Goal: Task Accomplishment & Management: Manage account settings

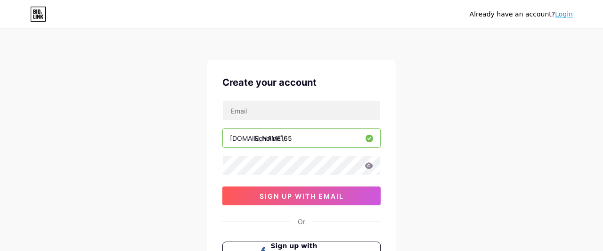
click at [422, 130] on div "Already have an account? Login Create your account [DOMAIN_NAME]/ Echoline165 0…" at bounding box center [301, 180] width 603 height 360
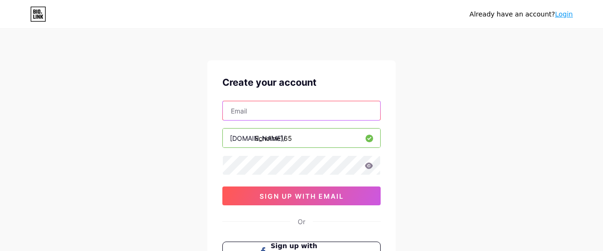
click at [325, 110] on input "text" at bounding box center [301, 110] width 157 height 19
type input "E"
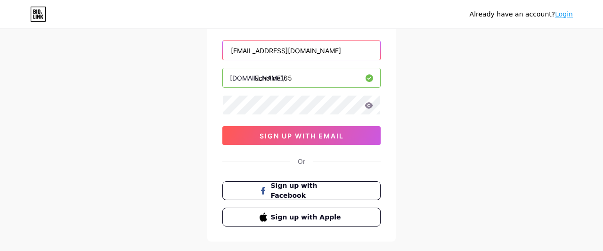
type input "[EMAIL_ADDRESS][DOMAIN_NAME]"
click at [568, 16] on link "Login" at bounding box center [564, 14] width 18 height 8
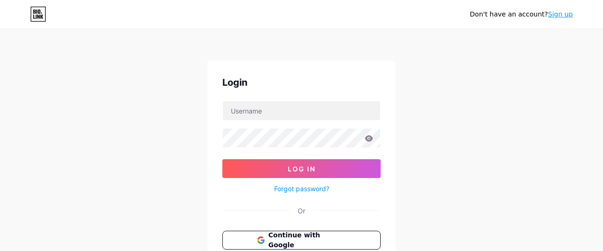
click at [568, 16] on link "Sign up" at bounding box center [560, 14] width 25 height 8
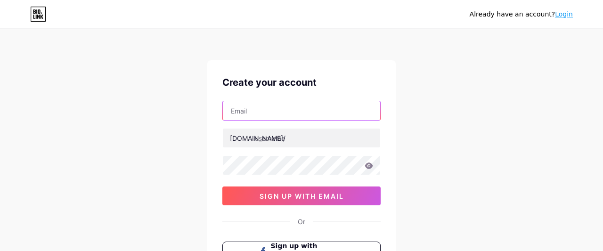
click at [350, 111] on input "text" at bounding box center [301, 110] width 157 height 19
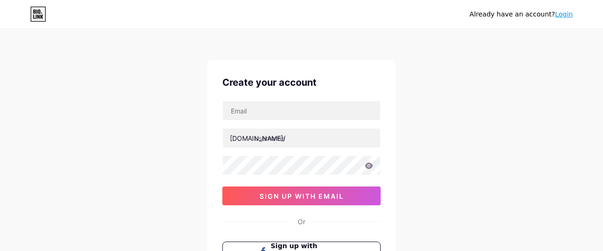
click at [281, 125] on div "[DOMAIN_NAME]/ sign up with email" at bounding box center [301, 153] width 158 height 105
click at [265, 140] on input "text" at bounding box center [301, 138] width 157 height 19
type input "e"
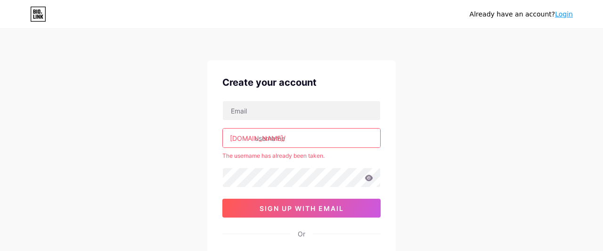
click at [256, 137] on input "text" at bounding box center [301, 138] width 157 height 19
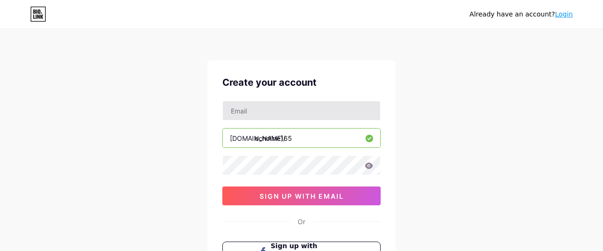
type input "echoline165"
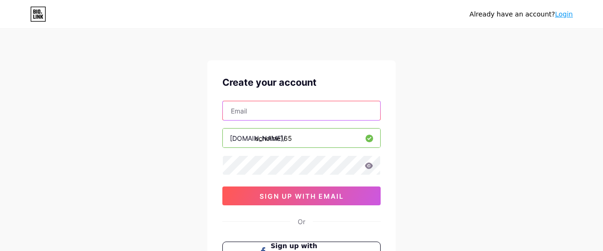
click at [319, 103] on input "text" at bounding box center [301, 110] width 157 height 19
type input "[EMAIL_ADDRESS][DOMAIN_NAME]"
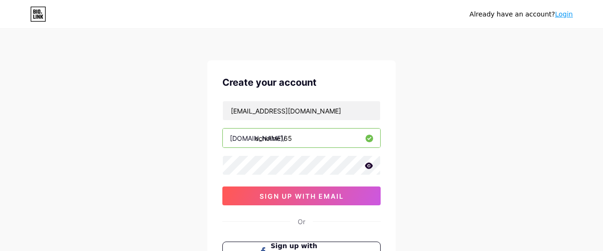
click at [371, 165] on icon at bounding box center [369, 165] width 8 height 6
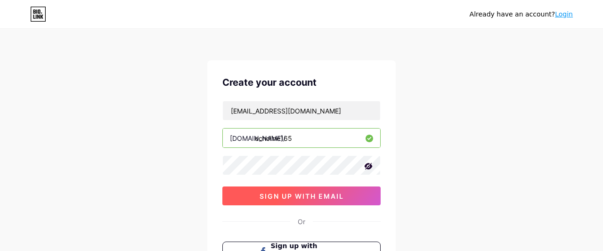
click at [296, 195] on span "sign up with email" at bounding box center [301, 196] width 84 height 8
click at [280, 200] on button "sign up with email" at bounding box center [301, 195] width 158 height 19
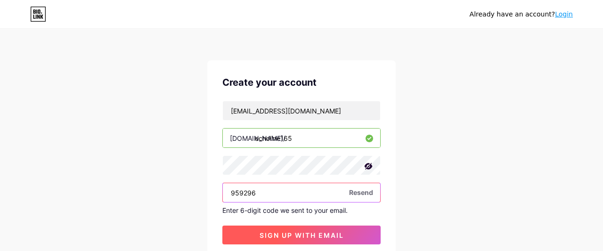
type input "959296"
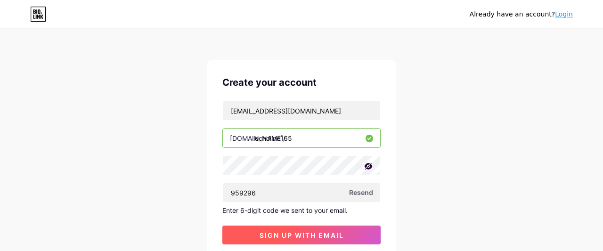
click at [273, 235] on span "sign up with email" at bounding box center [301, 235] width 84 height 8
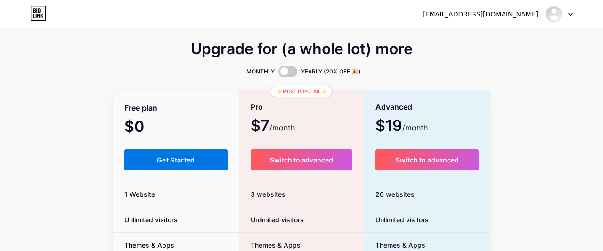
click at [182, 157] on span "Get Started" at bounding box center [176, 160] width 38 height 8
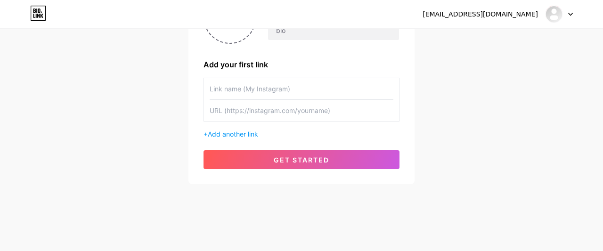
scroll to position [1, 0]
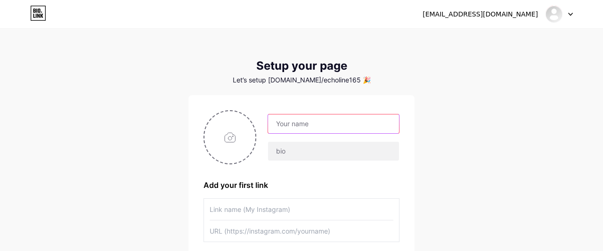
click at [294, 131] on input "text" at bounding box center [333, 123] width 131 height 19
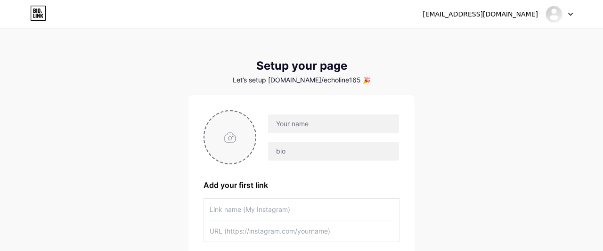
click at [227, 145] on input "file" at bounding box center [229, 137] width 51 height 52
type input "C:\fakepath\echoline.jpg"
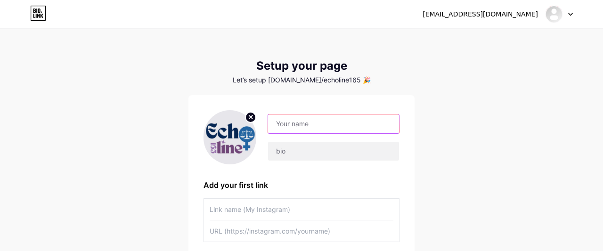
click at [296, 126] on input "text" at bounding box center [333, 123] width 131 height 19
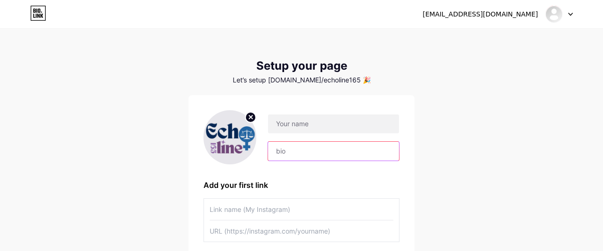
click at [331, 154] on input "text" at bounding box center [333, 151] width 131 height 19
type input "T"
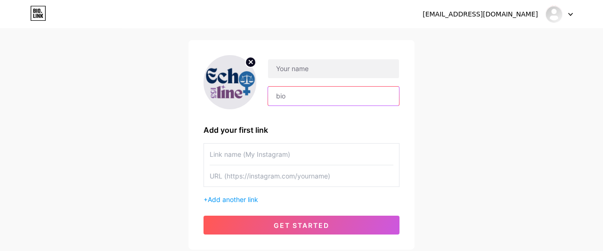
scroll to position [60, 0]
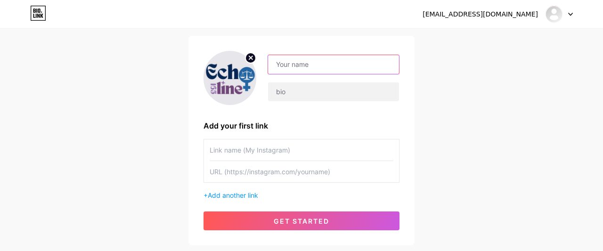
click at [323, 69] on input "text" at bounding box center [333, 64] width 131 height 19
click at [306, 64] on input "text" at bounding box center [333, 64] width 131 height 19
paste input "echoline_initiative"
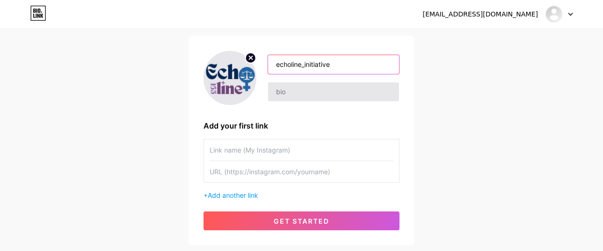
type input "echoline_initiative"
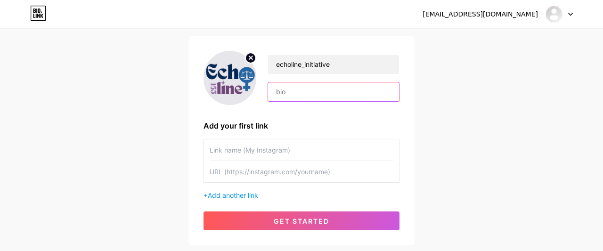
click at [285, 90] on input "text" at bounding box center [333, 91] width 131 height 19
paste input "𝐓𝐡𝐫𝐞𝐚𝐝𝐬 𝐨𝐟 𝐏𝐞𝐚𝐜𝐞, 𝐖𝐨𝐯𝐞𝐧 𝐛𝐲 𝐖𝐨𝐦𝐞𝐧 𝐀𝐜𝐫𝐨𝐬𝐬 𝐓𝐢𝐦𝐞"
type input "𝐓𝐡𝐫𝐞𝐚𝐝𝐬 𝐨𝐟 𝐏𝐞𝐚𝐜𝐞, 𝐖𝐨𝐯𝐞𝐧 𝐛𝐲 𝐖𝐨𝐦𝐞𝐧 𝐀𝐜𝐫𝐨𝐬𝐬 𝐓𝐢𝐦𝐞"
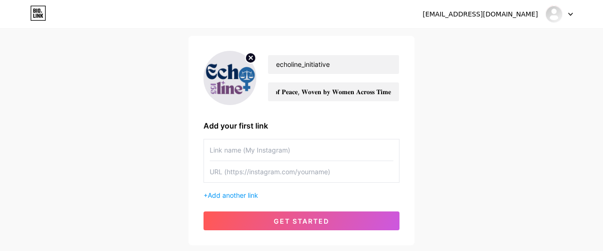
click at [278, 152] on input "text" at bounding box center [302, 149] width 184 height 21
click at [277, 151] on input "text" at bounding box center [302, 149] width 184 height 21
paste input "[URL][DOMAIN_NAME]"
type input "[URL][DOMAIN_NAME]"
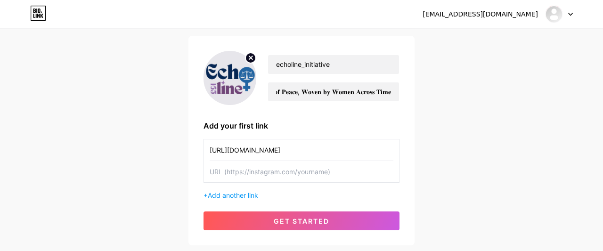
click at [282, 169] on input "text" at bounding box center [302, 171] width 184 height 21
click at [286, 151] on input "[URL][DOMAIN_NAME]" at bounding box center [302, 149] width 184 height 21
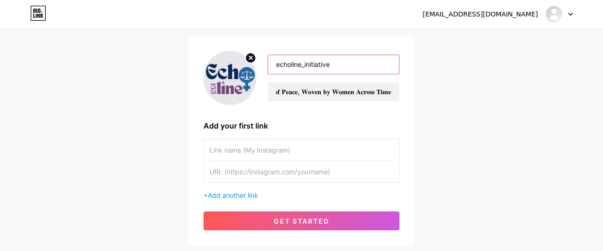
click at [344, 67] on input "echoline_initiative" at bounding box center [333, 64] width 131 height 19
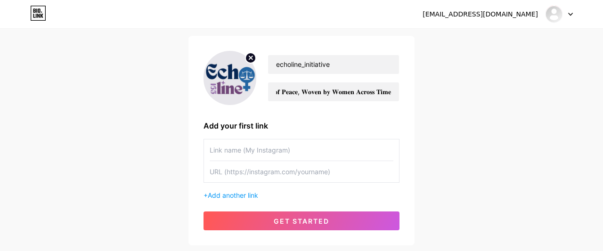
click at [221, 151] on input "text" at bounding box center [302, 149] width 184 height 21
paste input "echoline_initiative"
type input "echoline_initiative"
click at [277, 171] on input "text" at bounding box center [302, 171] width 184 height 21
paste input "[URL][DOMAIN_NAME]"
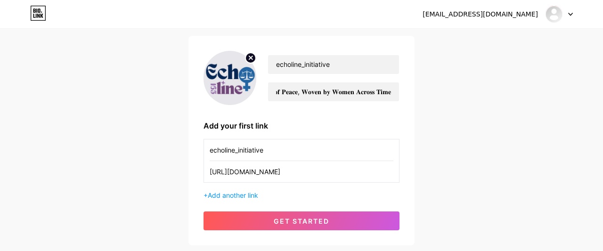
scroll to position [0, 51]
type input "[URL][DOMAIN_NAME]"
click at [242, 190] on div "+ Add another link" at bounding box center [301, 195] width 196 height 10
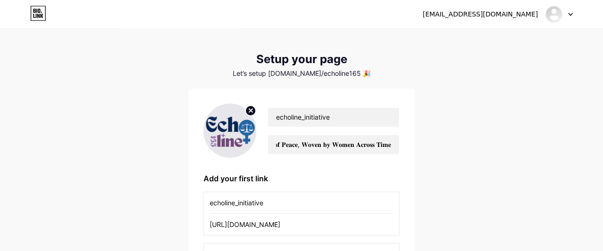
scroll to position [0, 0]
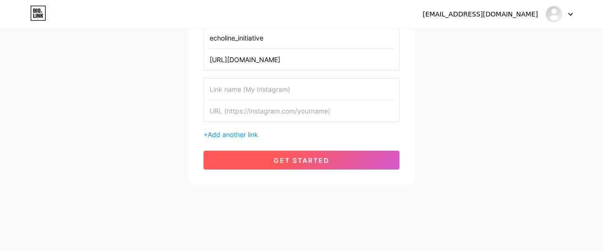
click at [282, 162] on span "get started" at bounding box center [302, 160] width 56 height 8
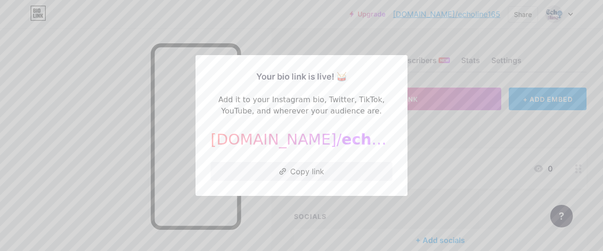
click at [167, 105] on div at bounding box center [301, 125] width 603 height 251
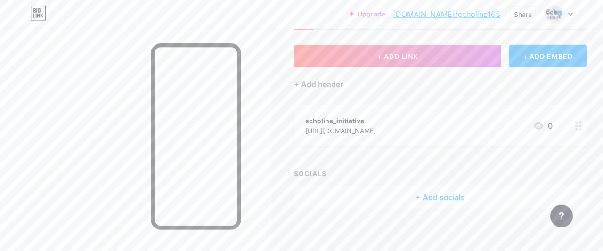
scroll to position [47, 0]
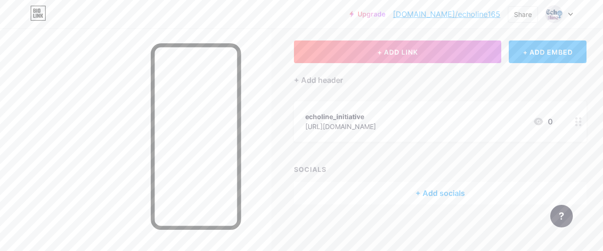
click at [396, 193] on div "+ Add socials" at bounding box center [440, 193] width 292 height 23
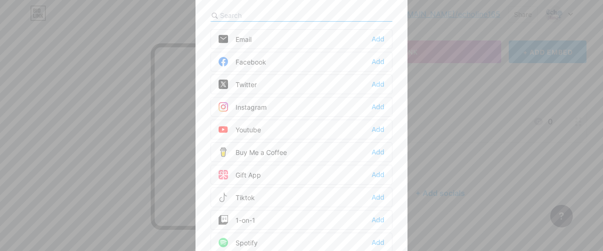
click at [270, 40] on div "Email Add" at bounding box center [301, 39] width 182 height 20
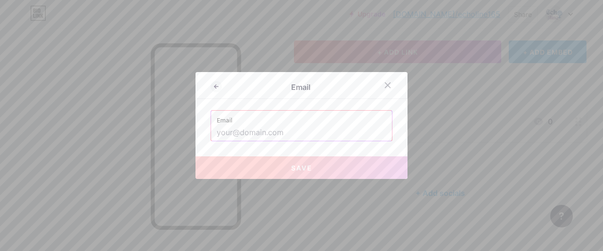
click at [276, 125] on input "text" at bounding box center [301, 133] width 169 height 16
paste input "[EMAIL_ADDRESS][DOMAIN_NAME]"
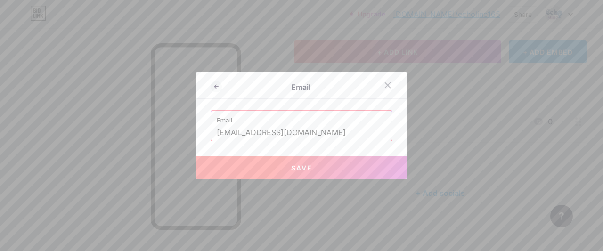
click at [301, 171] on span "Save" at bounding box center [301, 168] width 21 height 8
type input "mailto:[EMAIL_ADDRESS][DOMAIN_NAME]"
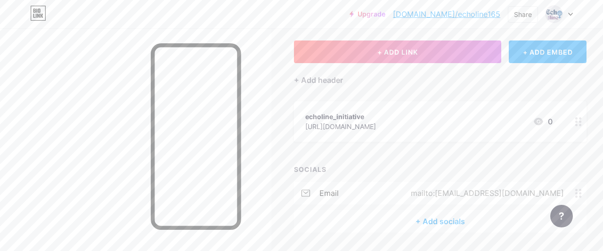
click at [430, 219] on div "+ Add socials" at bounding box center [440, 221] width 292 height 23
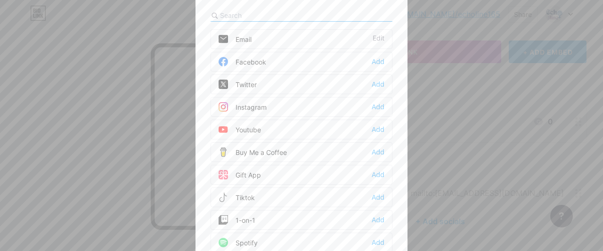
click at [291, 130] on div "Youtube Add" at bounding box center [301, 130] width 182 height 20
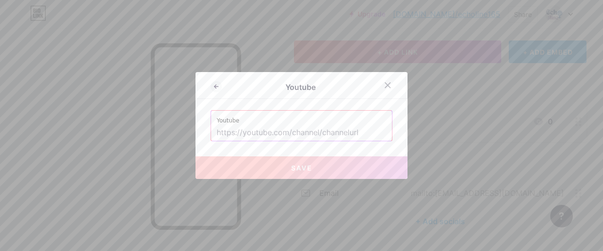
paste input "[URL][DOMAIN_NAME]"
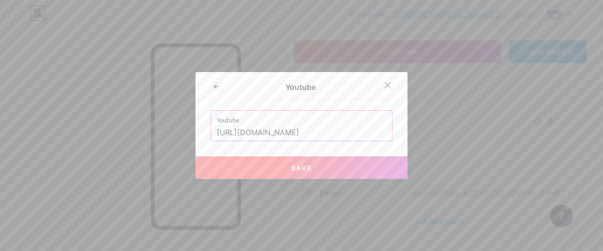
scroll to position [0, 29]
type input "[URL][DOMAIN_NAME]"
click at [331, 167] on button "Save" at bounding box center [301, 167] width 212 height 23
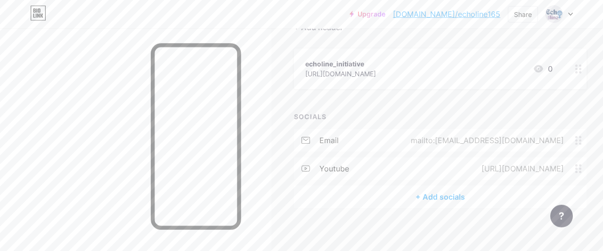
scroll to position [104, 0]
click at [449, 190] on div "+ Add socials" at bounding box center [440, 193] width 292 height 23
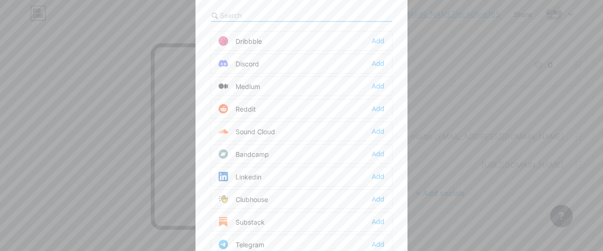
scroll to position [288, 0]
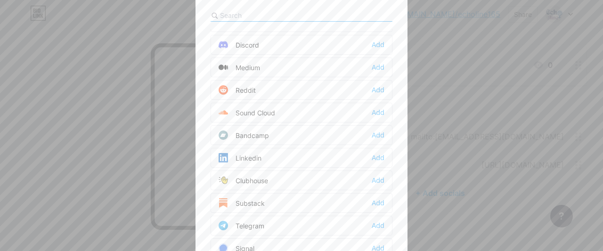
click at [342, 148] on div "Linkedin Add" at bounding box center [301, 158] width 182 height 20
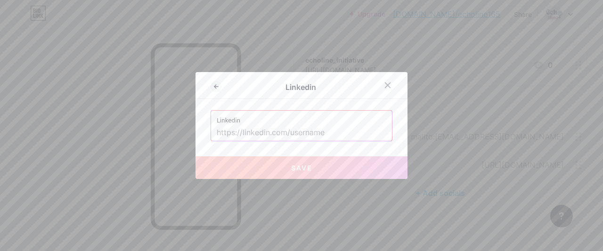
paste input "[URL][DOMAIN_NAME]"
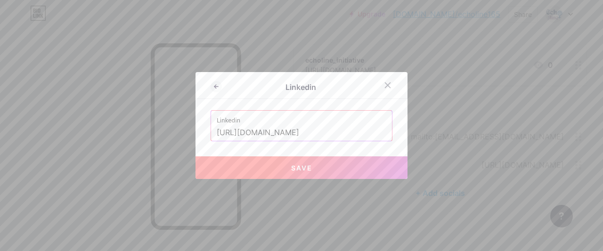
scroll to position [0, 24]
type input "[URL][DOMAIN_NAME]"
click at [297, 162] on button "Save" at bounding box center [301, 167] width 212 height 23
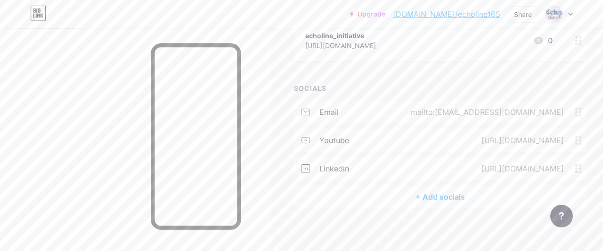
scroll to position [132, 0]
click at [505, 138] on div "[URL][DOMAIN_NAME]" at bounding box center [520, 136] width 109 height 11
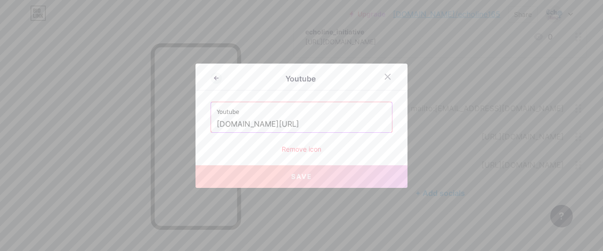
click at [346, 119] on input "[DOMAIN_NAME][URL]" at bounding box center [301, 124] width 169 height 16
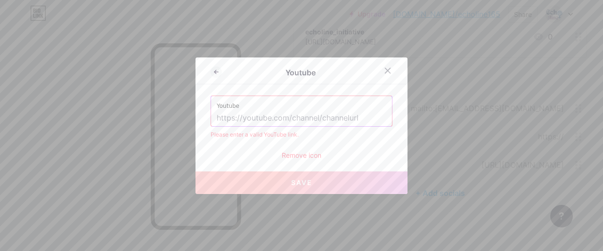
click at [281, 116] on input "text" at bounding box center [301, 118] width 169 height 16
paste input "[URL][DOMAIN_NAME]"
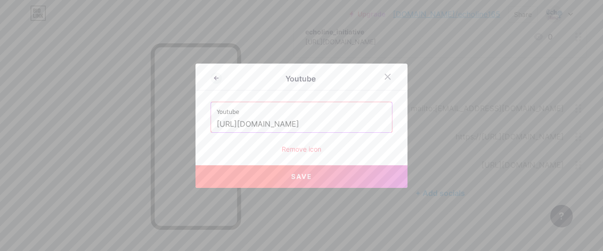
type input "[URL][DOMAIN_NAME]"
click at [304, 187] on button "Save" at bounding box center [301, 176] width 212 height 23
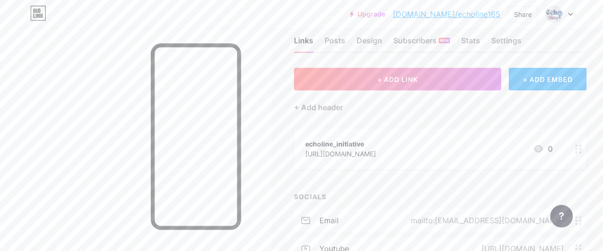
scroll to position [11, 0]
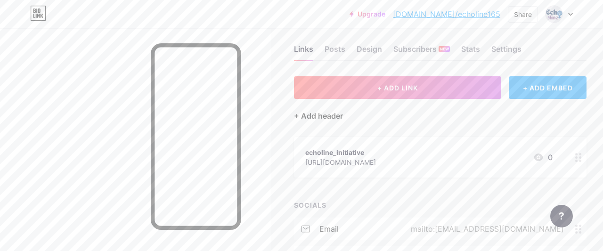
click at [310, 113] on div "+ Add header" at bounding box center [318, 115] width 49 height 11
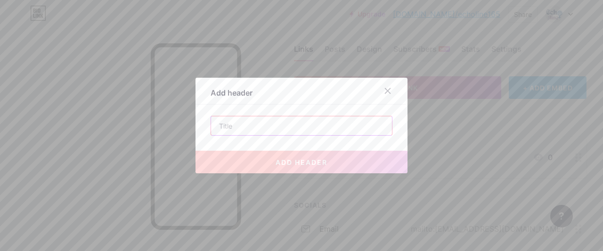
click at [304, 127] on input "text" at bounding box center [301, 125] width 181 height 19
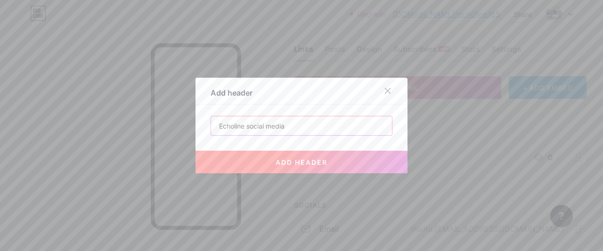
type input "Echoline social media"
click at [242, 163] on button "add header" at bounding box center [301, 162] width 212 height 23
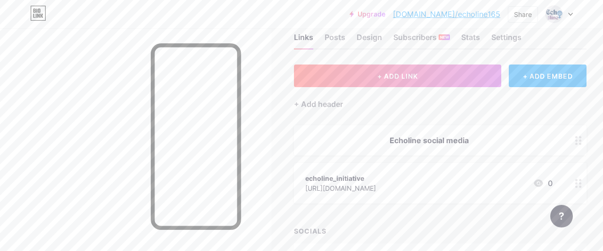
scroll to position [0, 0]
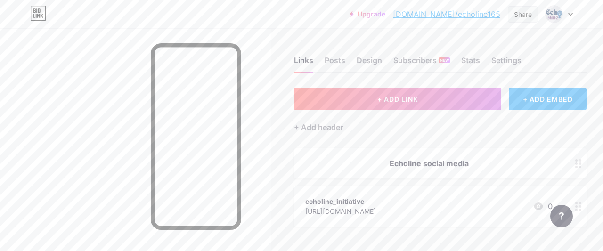
click at [534, 18] on div "Share" at bounding box center [523, 14] width 30 height 16
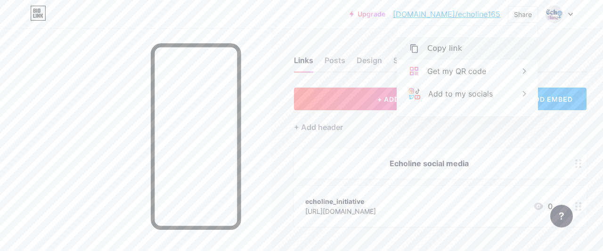
click at [494, 58] on div "Copy link" at bounding box center [467, 48] width 140 height 23
click at [344, 143] on div "+ ADD LINK + ADD EMBED + Add header Echoline social media echoline_initiative […" at bounding box center [440, 231] width 292 height 286
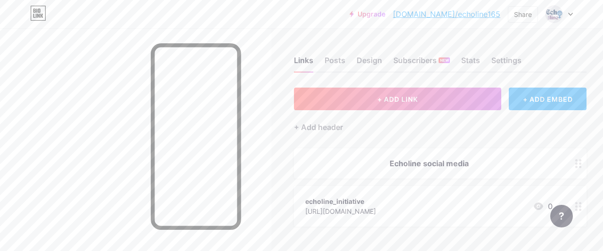
click at [561, 99] on div "+ ADD EMBED" at bounding box center [547, 99] width 78 height 23
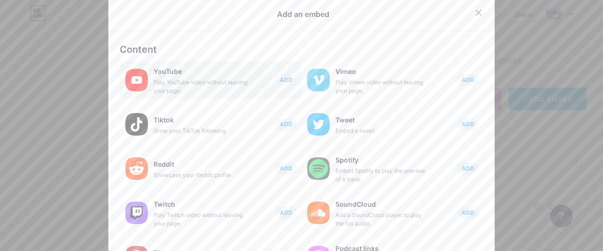
click at [189, 89] on div "Play YouTube video without leaving your page." at bounding box center [200, 86] width 94 height 17
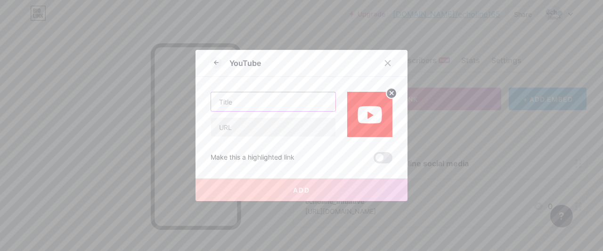
click at [229, 101] on input "text" at bounding box center [273, 101] width 124 height 19
click at [386, 62] on icon at bounding box center [387, 63] width 5 height 5
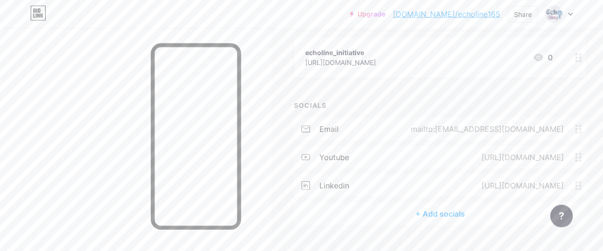
scroll to position [169, 0]
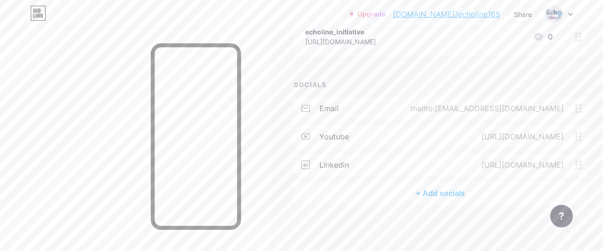
click at [580, 112] on circle at bounding box center [580, 112] width 2 height 2
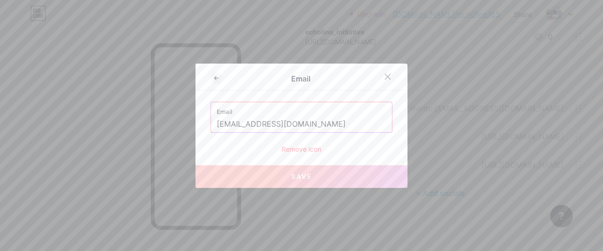
click at [307, 151] on div "Remove icon" at bounding box center [301, 149] width 182 height 10
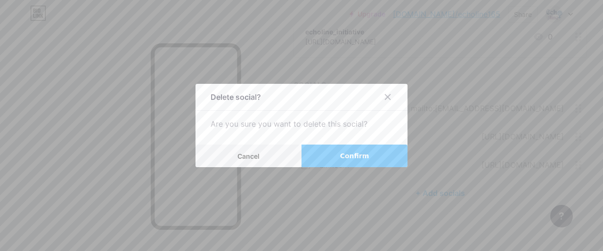
click at [348, 157] on span "Confirm" at bounding box center [354, 156] width 29 height 10
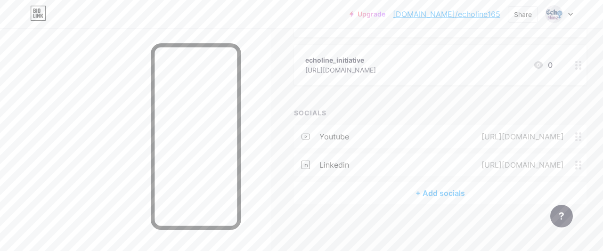
click at [576, 142] on div "youtube [URL][DOMAIN_NAME]" at bounding box center [440, 136] width 292 height 23
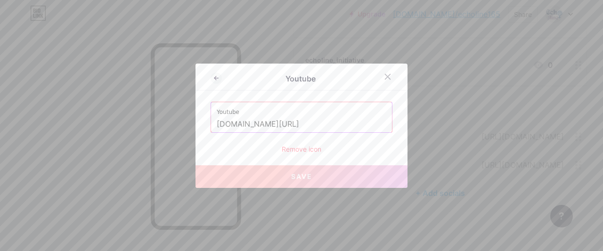
click at [312, 143] on div "Youtube [DOMAIN_NAME][URL] Remove icon" at bounding box center [301, 128] width 182 height 52
click at [310, 145] on div "Remove icon" at bounding box center [301, 149] width 182 height 10
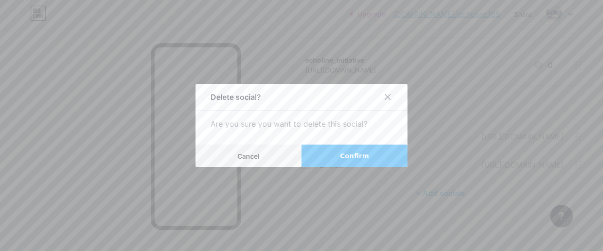
click at [334, 151] on button "Confirm" at bounding box center [354, 156] width 106 height 23
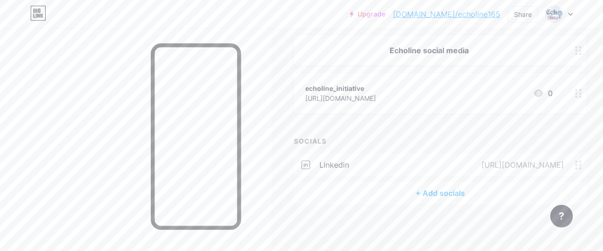
click at [581, 164] on span at bounding box center [580, 165] width 11 height 9
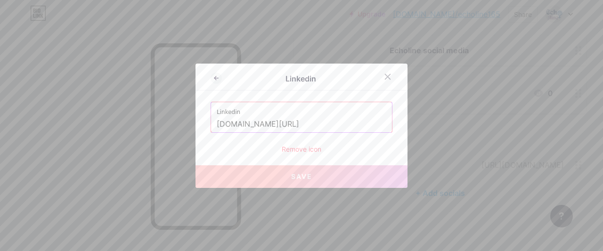
click at [298, 152] on div "Remove icon" at bounding box center [301, 149] width 182 height 10
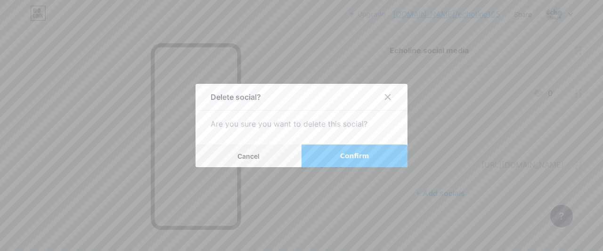
click at [329, 159] on button "Confirm" at bounding box center [354, 156] width 106 height 23
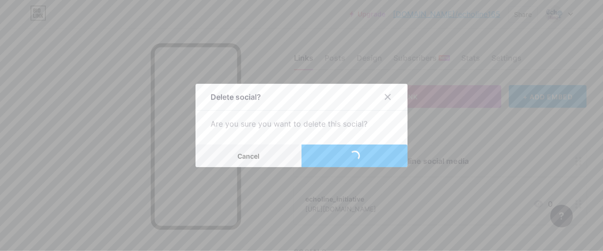
scroll to position [0, 0]
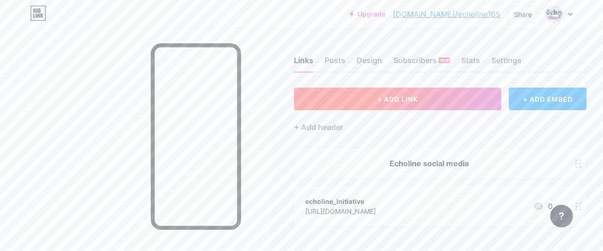
click at [436, 101] on button "+ ADD LINK" at bounding box center [397, 99] width 207 height 23
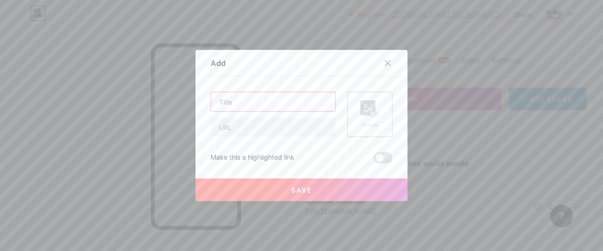
click at [246, 104] on input "text" at bounding box center [273, 101] width 124 height 19
click at [392, 65] on div at bounding box center [387, 63] width 17 height 17
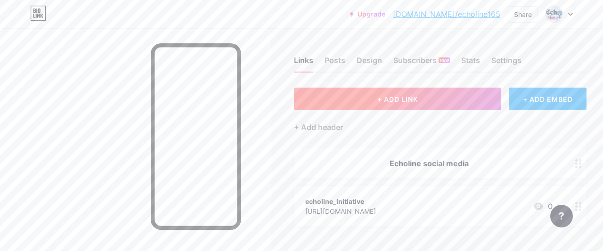
click at [378, 97] on span "+ ADD LINK" at bounding box center [397, 99] width 40 height 8
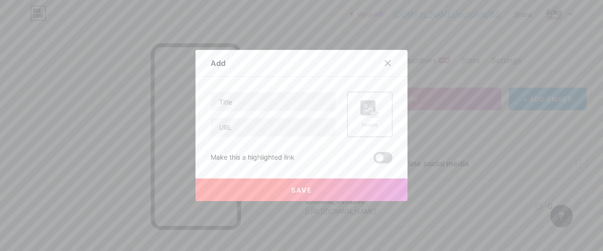
click at [388, 160] on span at bounding box center [382, 157] width 19 height 11
click at [373, 160] on input "checkbox" at bounding box center [373, 160] width 0 height 0
click at [290, 96] on input "text" at bounding box center [273, 101] width 124 height 19
type input "Youtube video"
click at [283, 129] on input "text" at bounding box center [273, 127] width 124 height 19
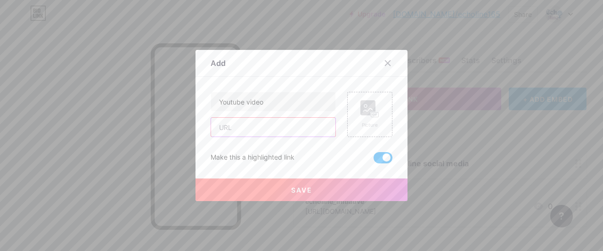
click at [297, 131] on input "text" at bounding box center [273, 127] width 124 height 19
paste input "[URL][DOMAIN_NAME]"
type input "[URL][DOMAIN_NAME]"
click at [375, 115] on icon at bounding box center [375, 114] width 0 height 2
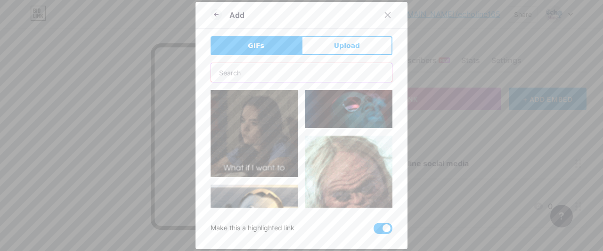
click at [311, 65] on input "text" at bounding box center [301, 72] width 181 height 19
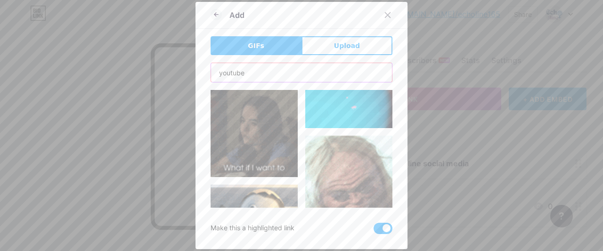
type input "youtube"
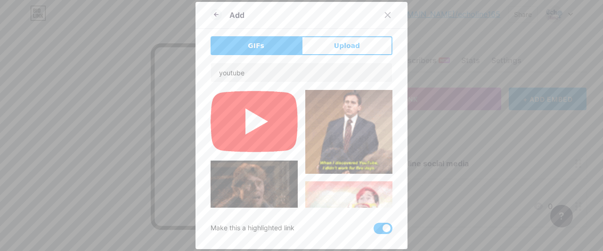
click at [269, 117] on img at bounding box center [253, 121] width 87 height 63
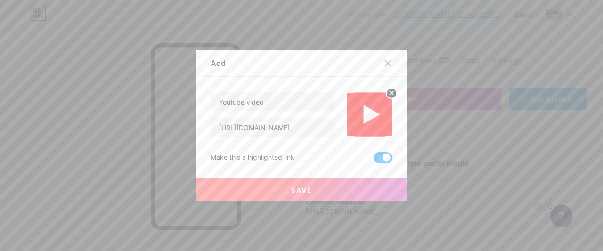
click at [316, 193] on button "Save" at bounding box center [301, 189] width 212 height 23
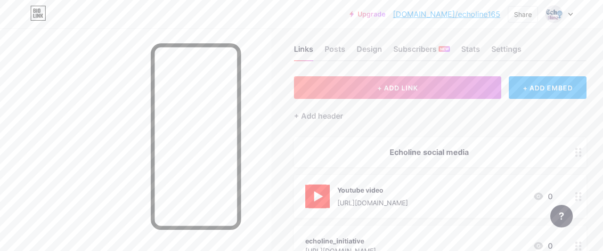
scroll to position [0, 0]
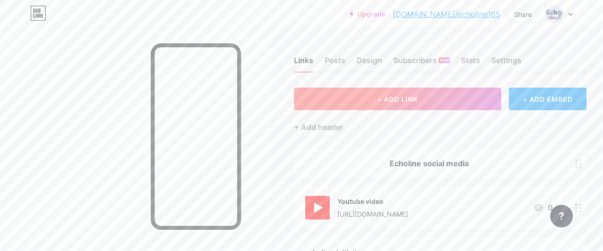
click at [451, 97] on button "+ ADD LINK" at bounding box center [397, 99] width 207 height 23
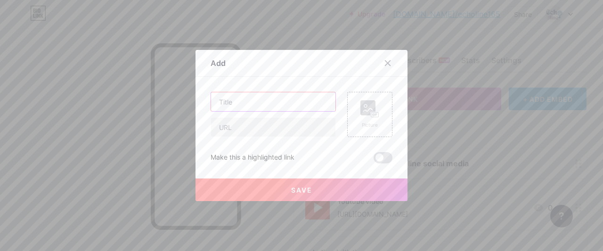
click at [290, 105] on input "text" at bounding box center [273, 101] width 124 height 19
click at [366, 117] on icon at bounding box center [369, 108] width 19 height 17
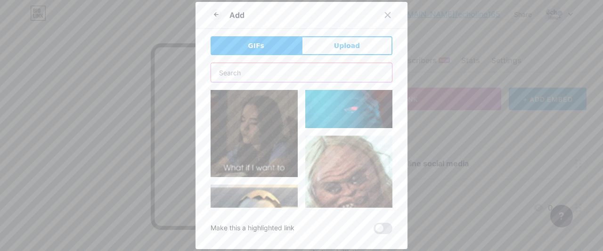
click at [261, 80] on input "text" at bounding box center [301, 72] width 181 height 19
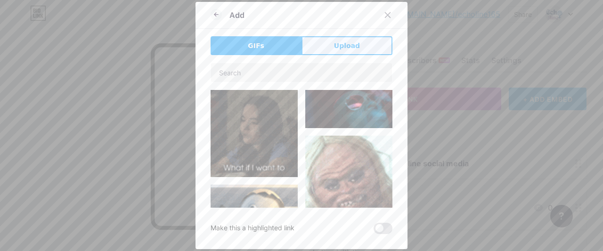
click at [336, 50] on span "Upload" at bounding box center [347, 46] width 26 height 10
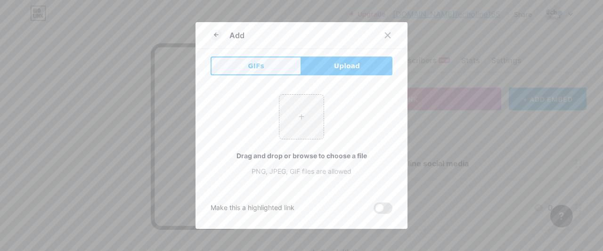
click at [260, 68] on span "GIFs" at bounding box center [256, 66] width 16 height 10
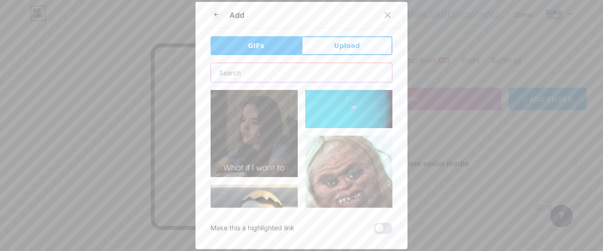
click at [261, 77] on input "text" at bounding box center [301, 72] width 181 height 19
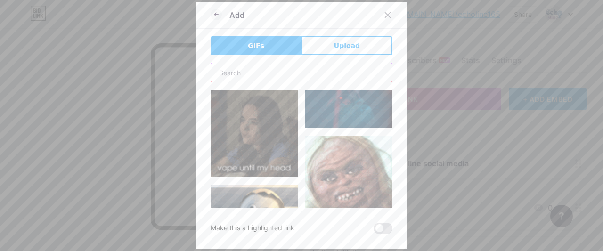
type input "k"
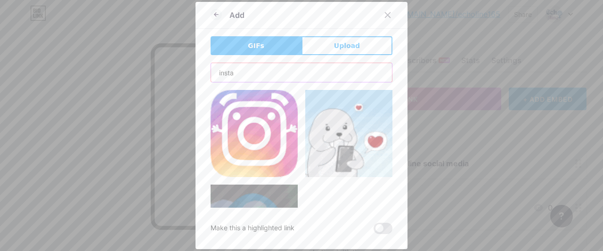
type input "insta"
click at [250, 128] on img at bounding box center [253, 133] width 87 height 87
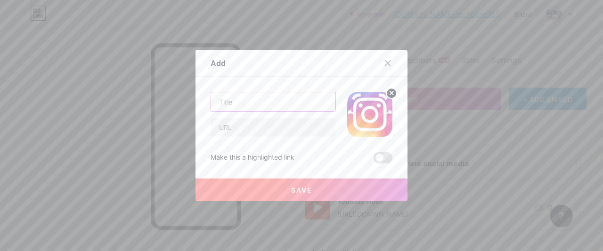
click at [247, 102] on input "text" at bounding box center [273, 101] width 124 height 19
type input "instagram account"
click at [234, 132] on input "text" at bounding box center [273, 127] width 124 height 19
click at [274, 129] on input "text" at bounding box center [273, 127] width 124 height 19
paste input "[URL][DOMAIN_NAME]"
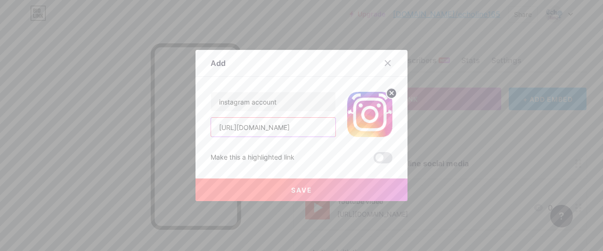
scroll to position [0, 126]
type input "[URL][DOMAIN_NAME]"
click at [380, 157] on span at bounding box center [382, 157] width 19 height 11
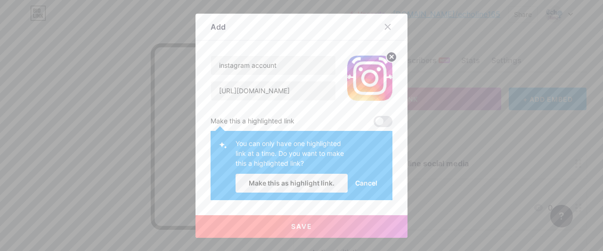
click at [391, 120] on span at bounding box center [382, 121] width 19 height 11
click at [321, 180] on span "Make this as highlight link." at bounding box center [292, 183] width 86 height 8
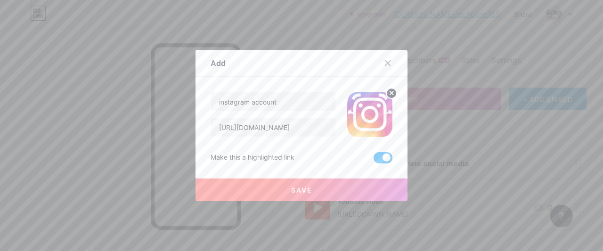
click at [317, 184] on button "Save" at bounding box center [301, 189] width 212 height 23
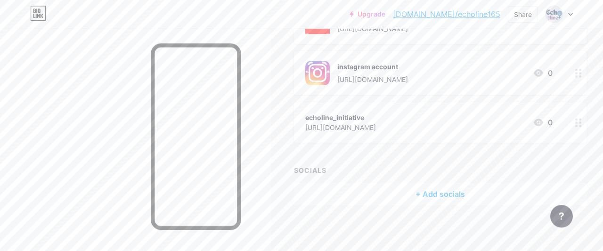
scroll to position [186, 0]
click at [376, 125] on div "[URL][DOMAIN_NAME]" at bounding box center [340, 126] width 71 height 10
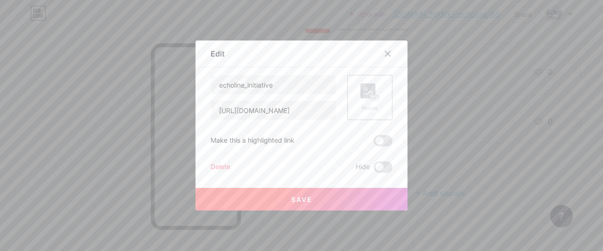
click at [428, 125] on div at bounding box center [301, 125] width 603 height 251
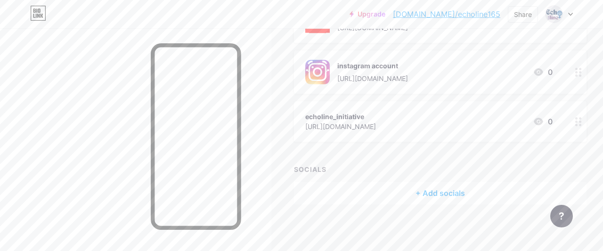
click at [581, 119] on icon at bounding box center [578, 121] width 7 height 9
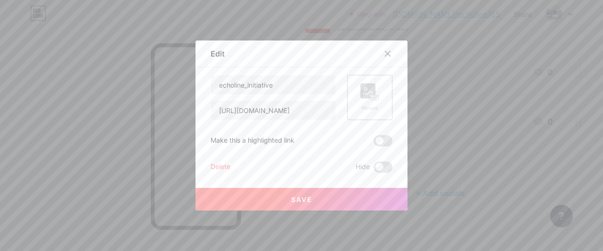
click at [215, 168] on div "Delete" at bounding box center [220, 166] width 20 height 11
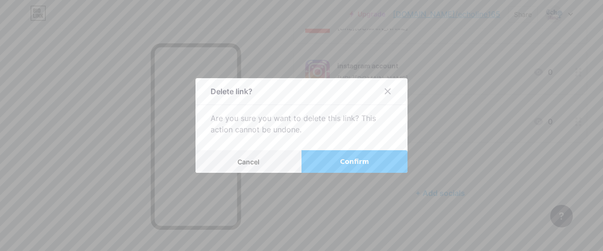
click at [365, 155] on button "Confirm" at bounding box center [354, 161] width 106 height 23
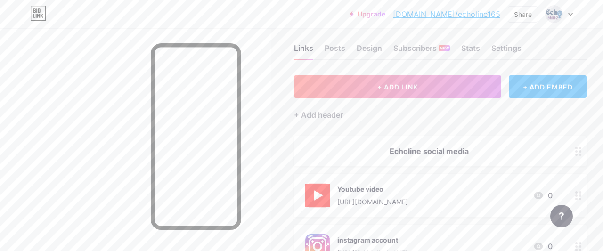
scroll to position [0, 0]
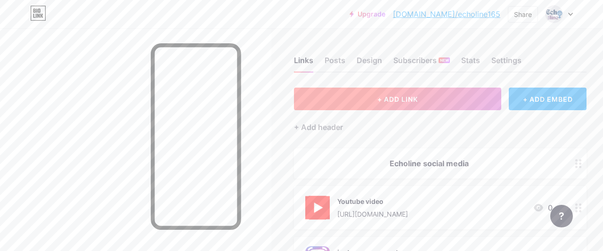
click at [383, 94] on button "+ ADD LINK" at bounding box center [397, 99] width 207 height 23
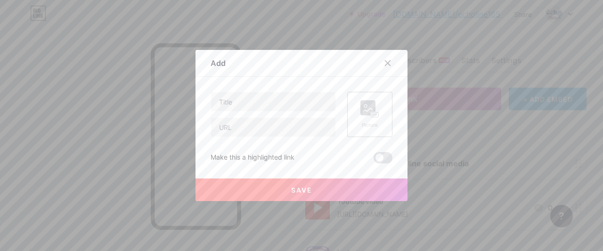
click at [356, 97] on div "Picture" at bounding box center [369, 114] width 45 height 45
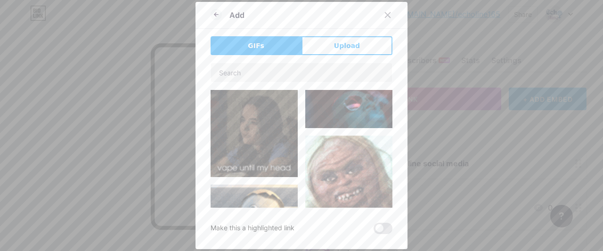
click at [298, 82] on div at bounding box center [301, 135] width 182 height 145
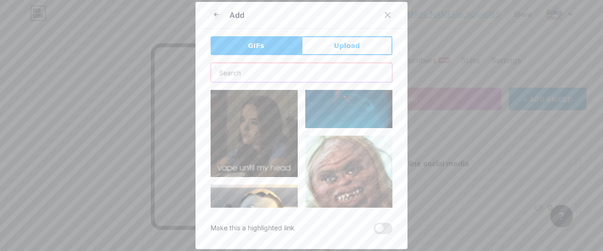
click at [278, 74] on input "text" at bounding box center [301, 72] width 181 height 19
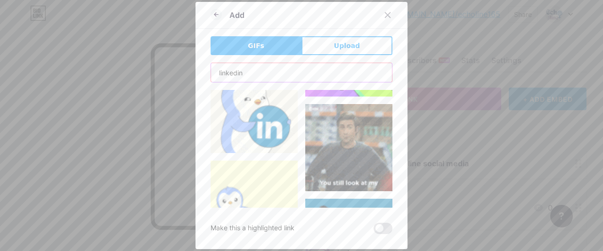
scroll to position [525, 0]
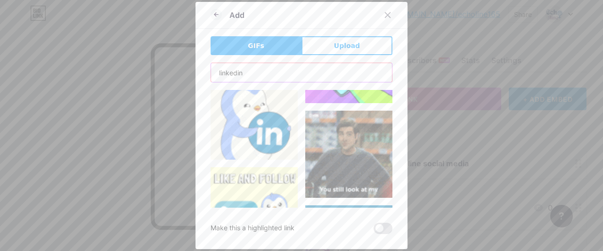
type input "linkedin"
click at [274, 133] on img at bounding box center [253, 116] width 87 height 87
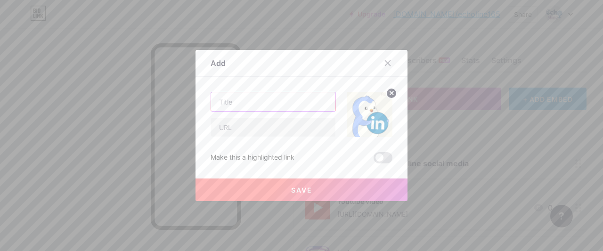
click at [252, 103] on input "text" at bounding box center [273, 101] width 124 height 19
type input "linkedin account"
click at [273, 134] on input "text" at bounding box center [273, 127] width 124 height 19
click at [301, 130] on input "text" at bounding box center [273, 127] width 124 height 19
paste input "[URL][DOMAIN_NAME]"
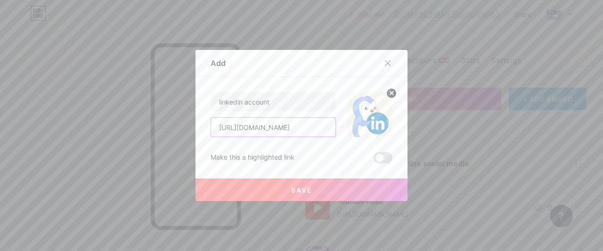
scroll to position [0, 60]
type input "[URL][DOMAIN_NAME]"
click at [388, 155] on span at bounding box center [382, 157] width 19 height 11
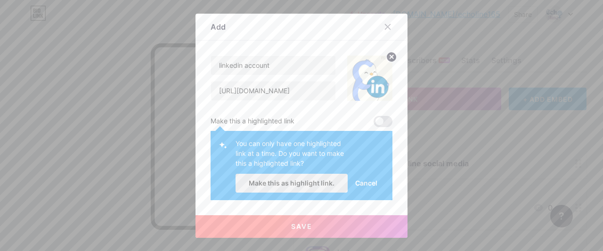
click at [308, 186] on span "Make this as highlight link." at bounding box center [292, 183] width 86 height 8
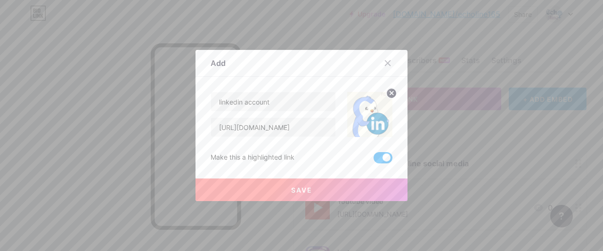
click at [309, 191] on span "Save" at bounding box center [301, 190] width 21 height 8
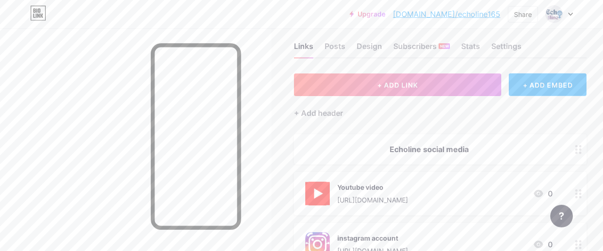
scroll to position [0, 0]
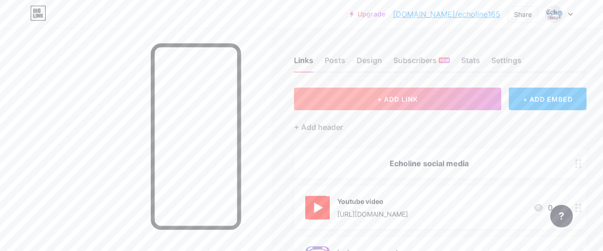
click at [423, 101] on button "+ ADD LINK" at bounding box center [397, 99] width 207 height 23
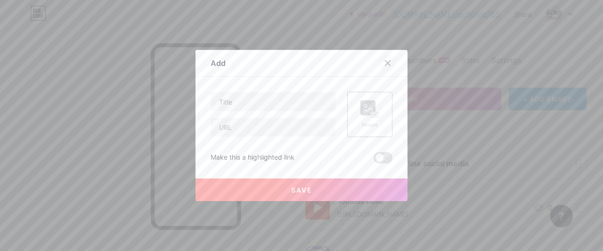
click at [390, 65] on icon at bounding box center [388, 63] width 8 height 8
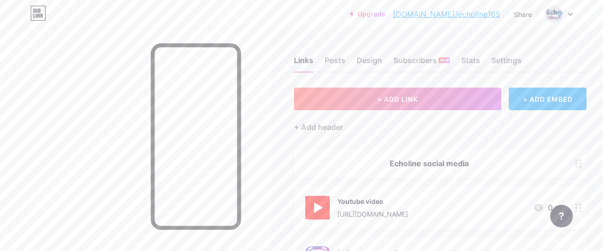
scroll to position [189, 0]
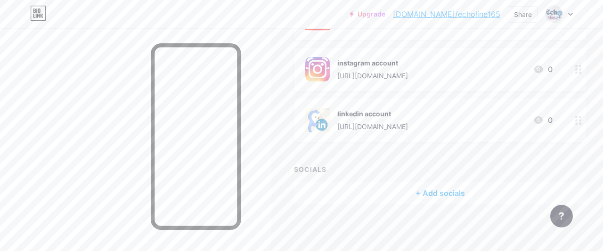
click at [397, 189] on div "+ Add socials" at bounding box center [440, 193] width 292 height 23
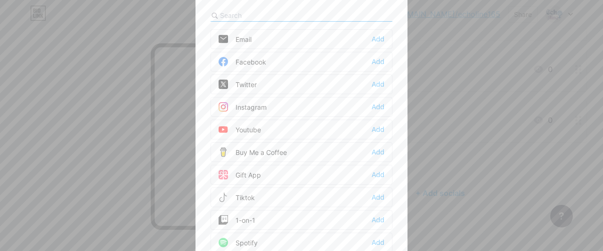
click at [260, 37] on div "Email Add" at bounding box center [301, 39] width 182 height 20
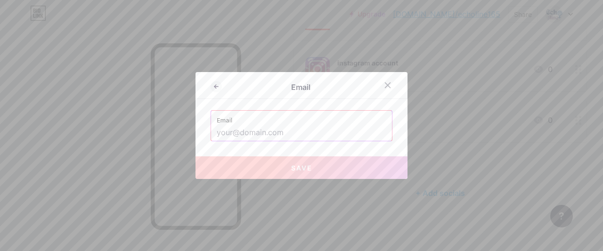
paste input "[EMAIL_ADDRESS][DOMAIN_NAME]"
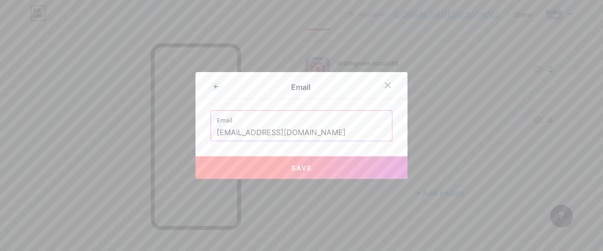
click at [279, 160] on button "Save" at bounding box center [301, 167] width 212 height 23
type input "mailto:[EMAIL_ADDRESS][DOMAIN_NAME]"
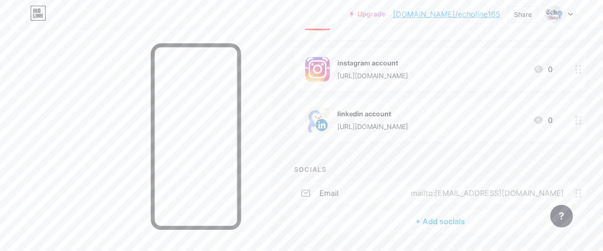
click at [575, 190] on circle at bounding box center [576, 190] width 2 height 2
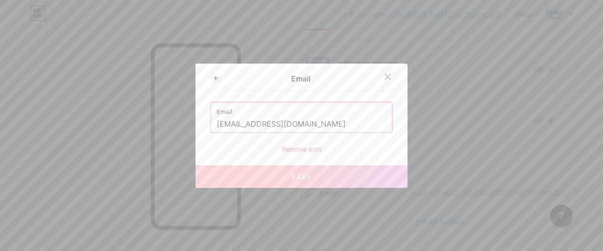
click at [388, 72] on div at bounding box center [387, 76] width 17 height 17
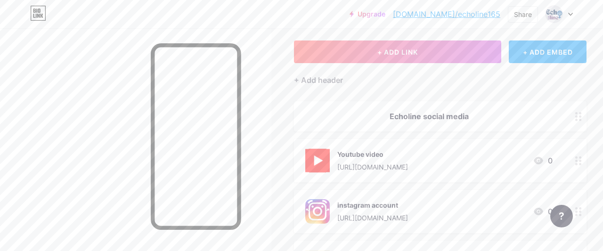
scroll to position [0, 0]
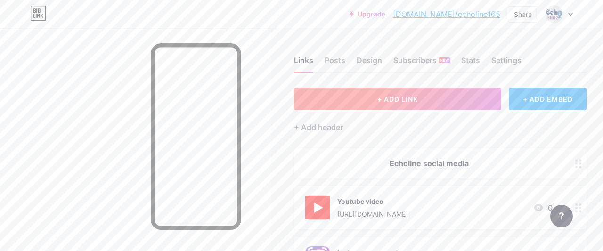
click at [403, 98] on span "+ ADD LINK" at bounding box center [397, 99] width 40 height 8
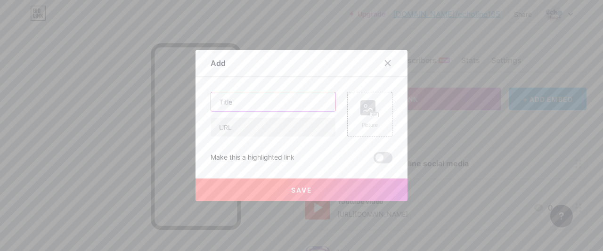
click at [292, 102] on input "text" at bounding box center [273, 101] width 124 height 19
click at [369, 116] on icon at bounding box center [369, 108] width 19 height 17
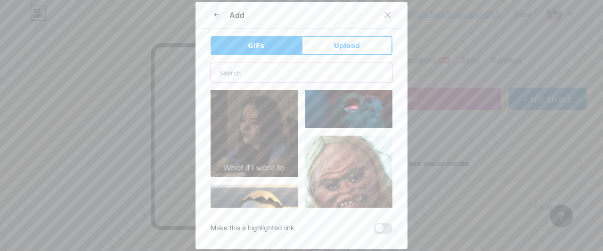
click at [263, 70] on input "text" at bounding box center [301, 72] width 181 height 19
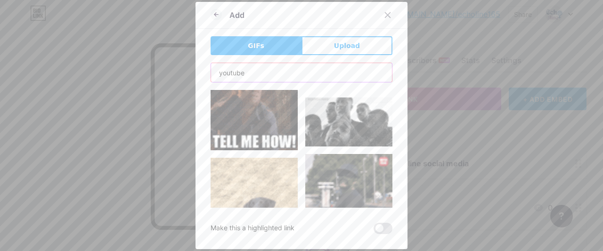
scroll to position [106, 0]
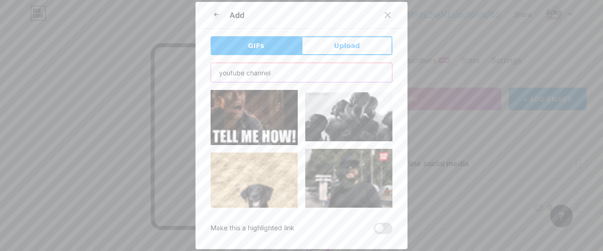
type input "youtube channel"
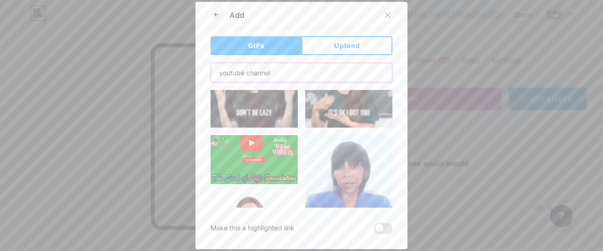
scroll to position [0, 0]
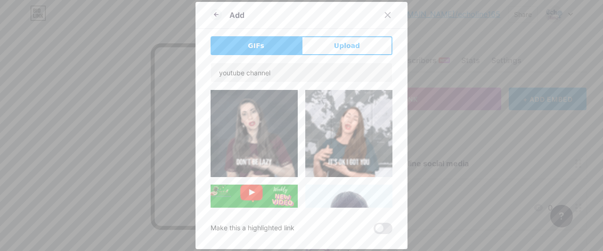
click at [264, 202] on img at bounding box center [253, 209] width 87 height 49
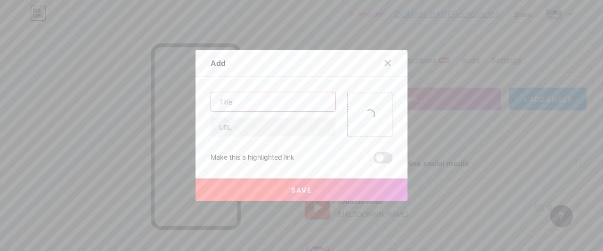
click at [224, 99] on input "text" at bounding box center [273, 101] width 124 height 19
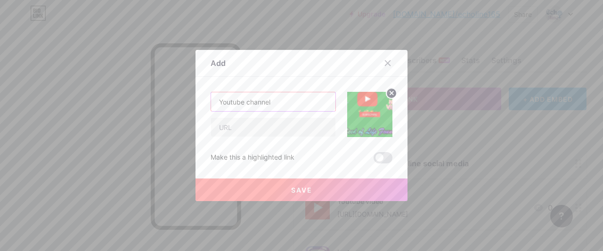
type input "Youtube channel"
click at [379, 163] on span at bounding box center [382, 157] width 19 height 11
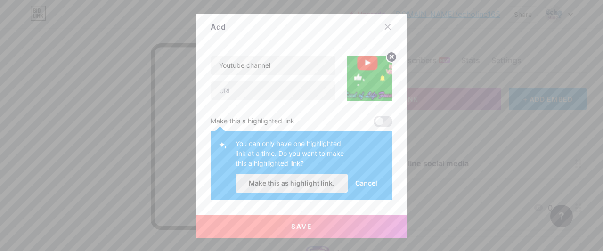
click at [278, 182] on span "Make this as highlight link." at bounding box center [292, 183] width 86 height 8
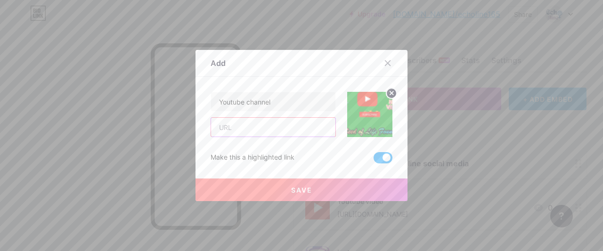
click at [253, 129] on input "text" at bounding box center [273, 127] width 124 height 19
paste input "[URL][DOMAIN_NAME]"
type input "[URL][DOMAIN_NAME]"
click at [285, 184] on button "Save" at bounding box center [301, 189] width 212 height 23
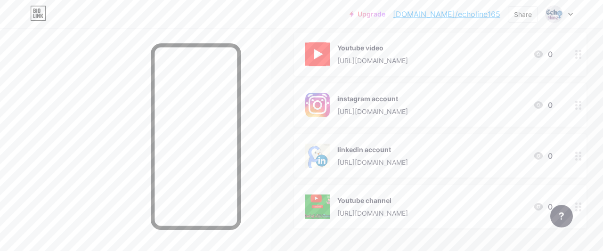
scroll to position [148, 0]
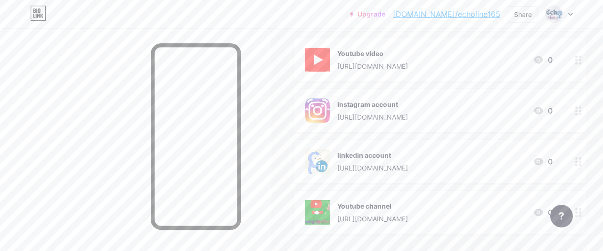
drag, startPoint x: 387, startPoint y: 66, endPoint x: 401, endPoint y: 125, distance: 60.1
click at [399, 71] on div "[URL][DOMAIN_NAME]" at bounding box center [372, 66] width 71 height 10
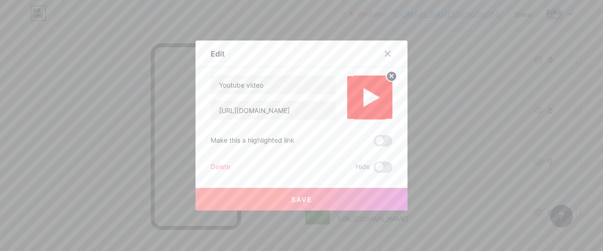
click at [544, 86] on div at bounding box center [301, 125] width 603 height 251
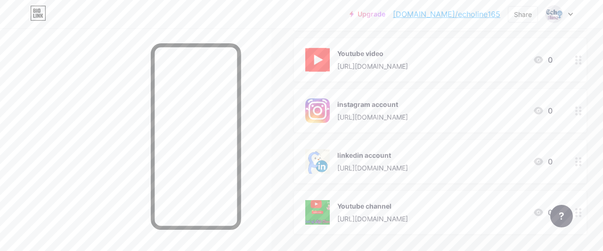
click at [578, 67] on div at bounding box center [578, 59] width 16 height 43
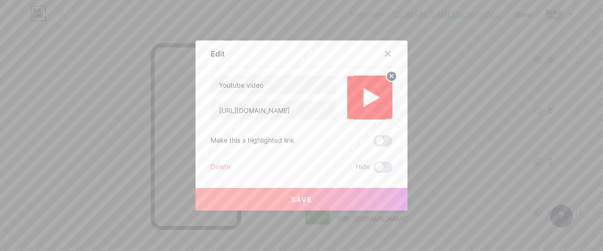
click at [578, 67] on div at bounding box center [301, 125] width 603 height 251
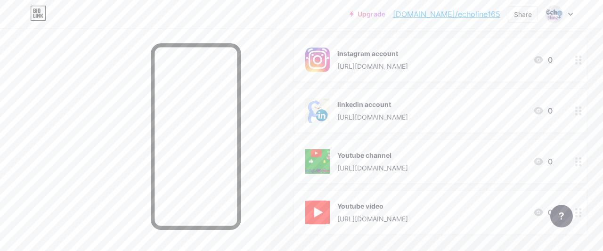
click at [270, 165] on div at bounding box center [135, 153] width 271 height 251
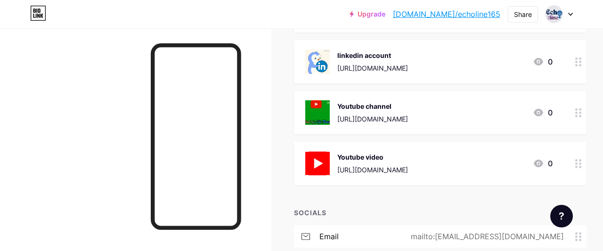
scroll to position [202, 0]
